Goal: Check status: Check status

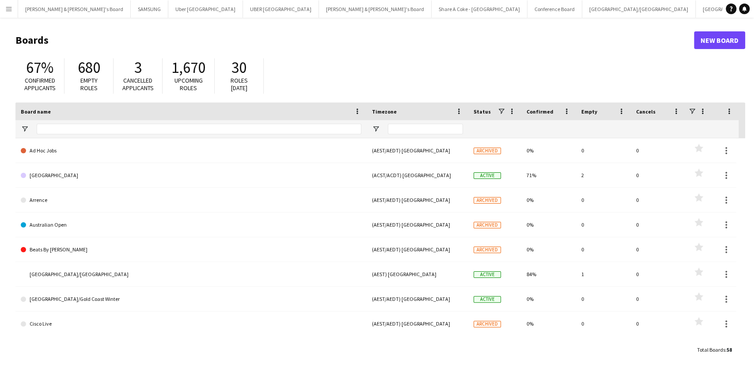
click at [13, 12] on button "Menu" at bounding box center [9, 9] width 18 height 18
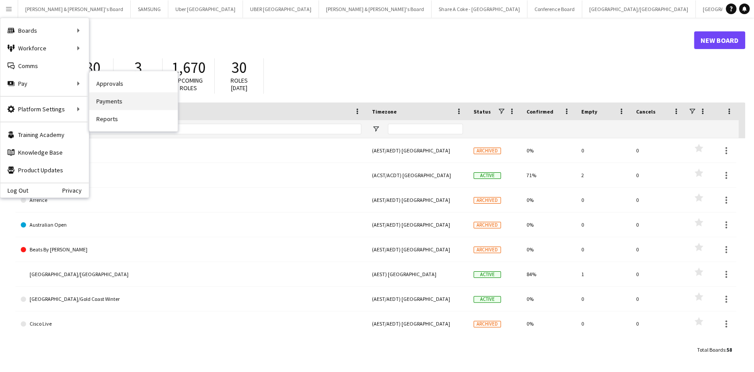
click at [103, 98] on link "Payments" at bounding box center [133, 101] width 88 height 18
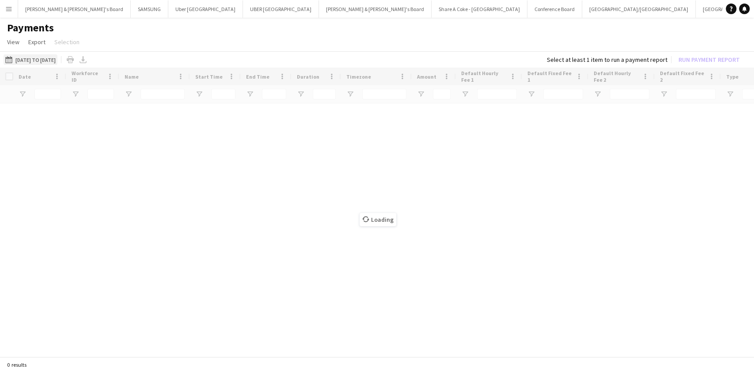
click at [57, 58] on button "[DATE] to [DATE] [DATE] to [DATE]" at bounding box center [31, 59] width 54 height 11
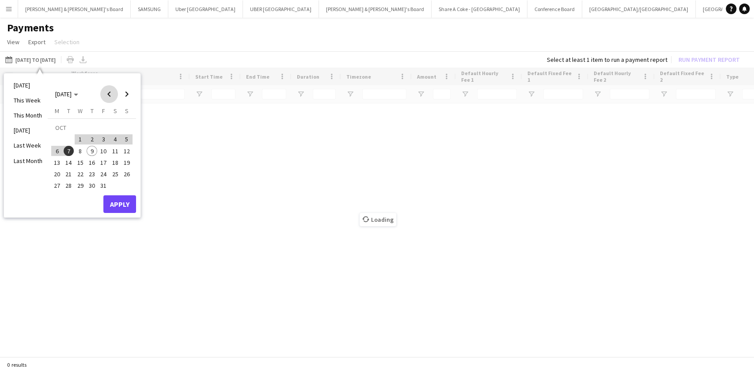
click at [114, 95] on span "Previous month" at bounding box center [109, 94] width 18 height 18
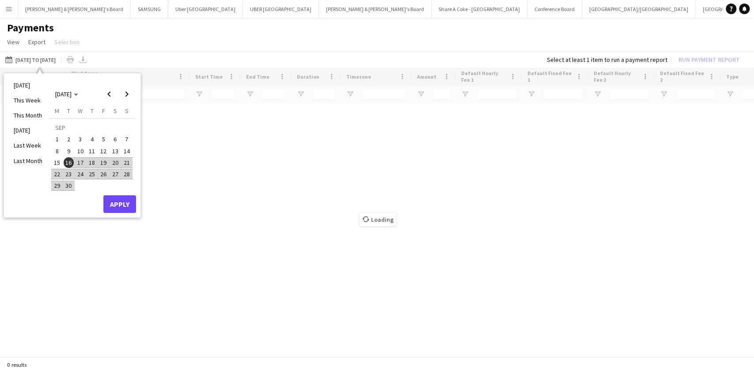
click at [71, 161] on span "16" at bounding box center [69, 162] width 11 height 11
click at [130, 98] on span "Next month" at bounding box center [127, 94] width 18 height 18
click at [95, 151] on span "9" at bounding box center [92, 151] width 11 height 11
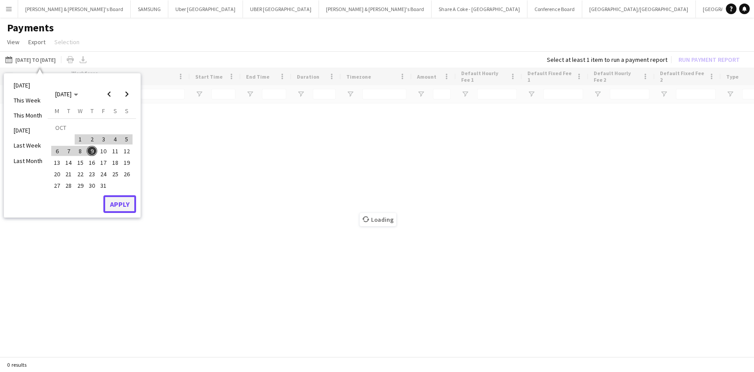
click at [121, 201] on button "Apply" at bounding box center [119, 204] width 33 height 18
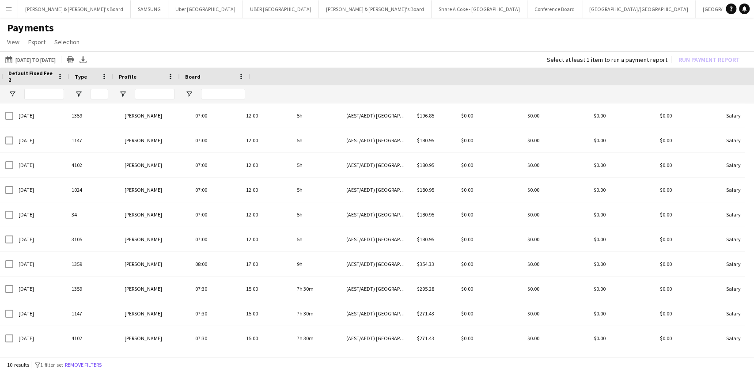
scroll to position [0, 651]
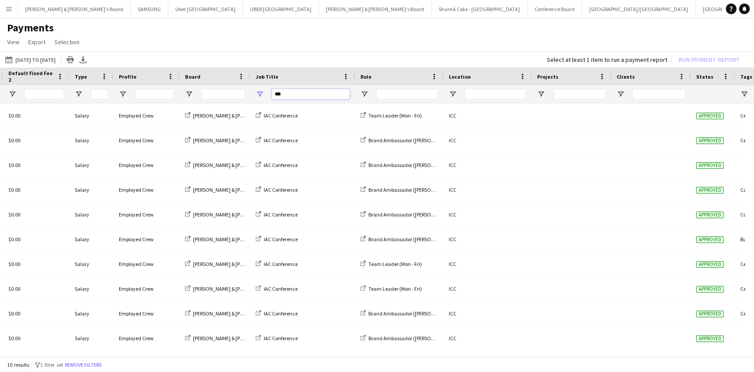
drag, startPoint x: 304, startPoint y: 92, endPoint x: 163, endPoint y: 79, distance: 141.9
click at [163, 79] on div "Default Fixed Fee 1 Default Hourly Fee 2 Default Fixed Fee 2" at bounding box center [99, 86] width 1501 height 36
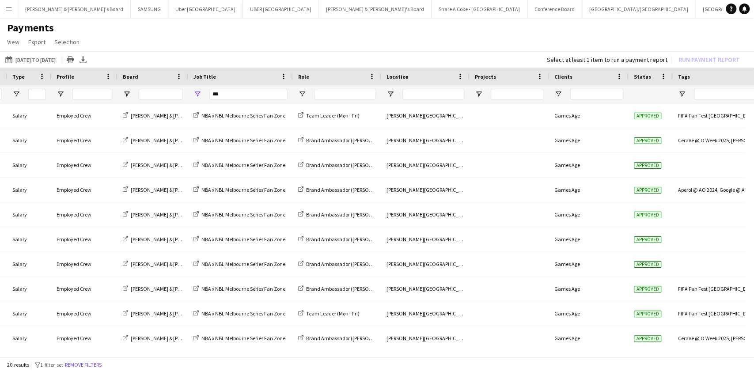
scroll to position [0, 715]
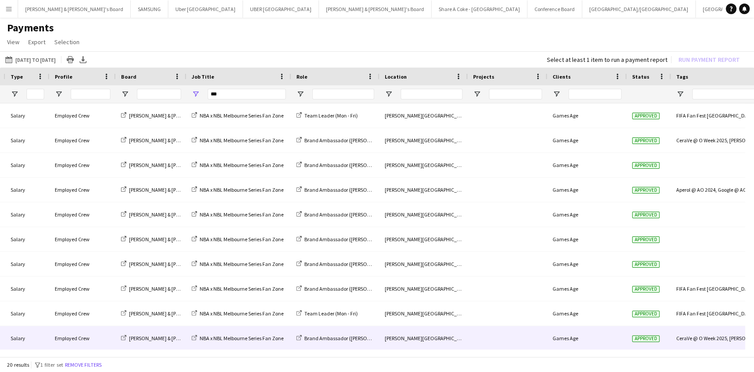
drag, startPoint x: 714, startPoint y: 345, endPoint x: 753, endPoint y: 333, distance: 40.5
click at [753, 333] on div "$0.00 $0.00 Salary Employed Crew [PERSON_NAME] & [PERSON_NAME]'s Board NBA x NB…" at bounding box center [377, 226] width 754 height 246
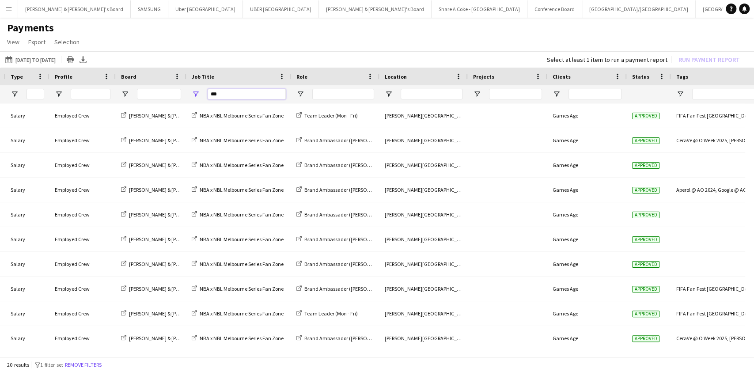
drag, startPoint x: 269, startPoint y: 94, endPoint x: 98, endPoint y: 96, distance: 171.4
click at [98, 96] on div at bounding box center [31, 94] width 1492 height 18
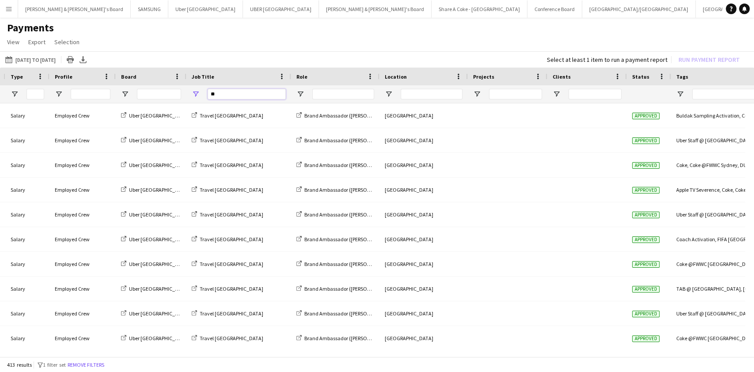
type input "*"
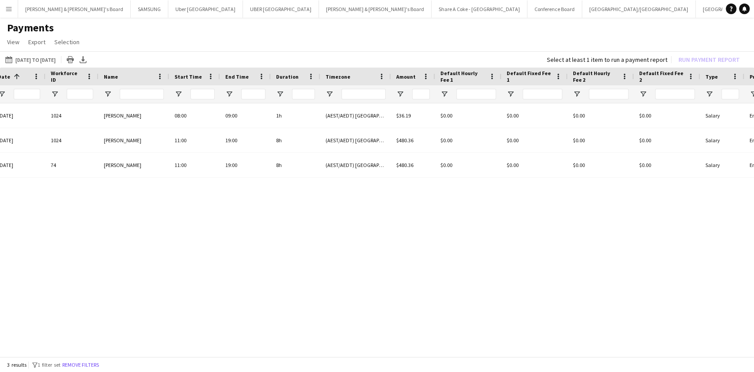
scroll to position [0, 0]
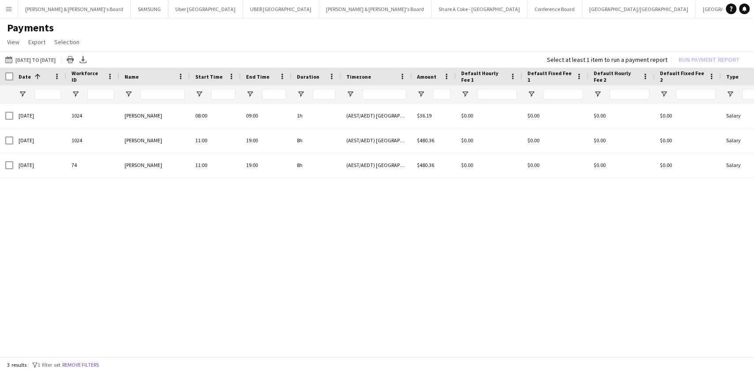
type input "***"
